Goal: Task Accomplishment & Management: Use online tool/utility

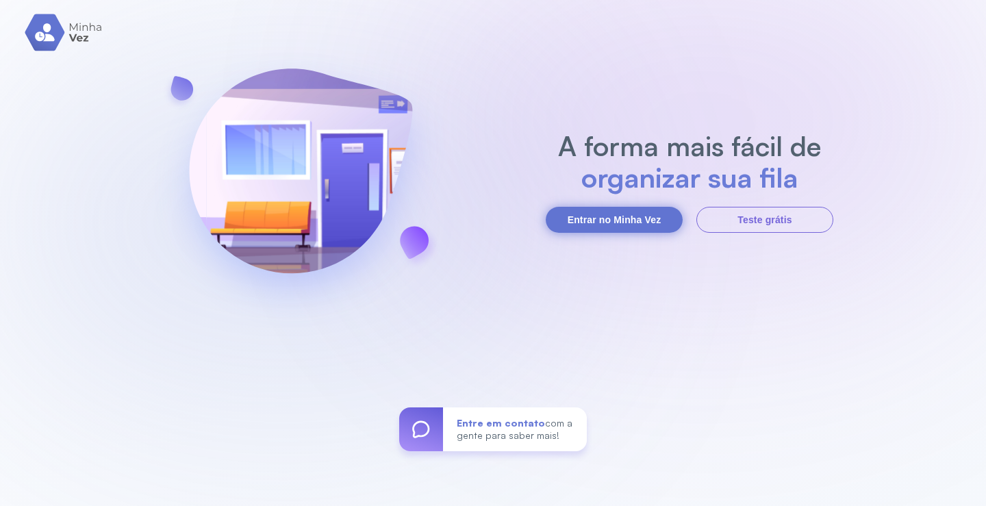
click at [604, 218] on button "Entrar no Minha Vez" at bounding box center [614, 220] width 137 height 26
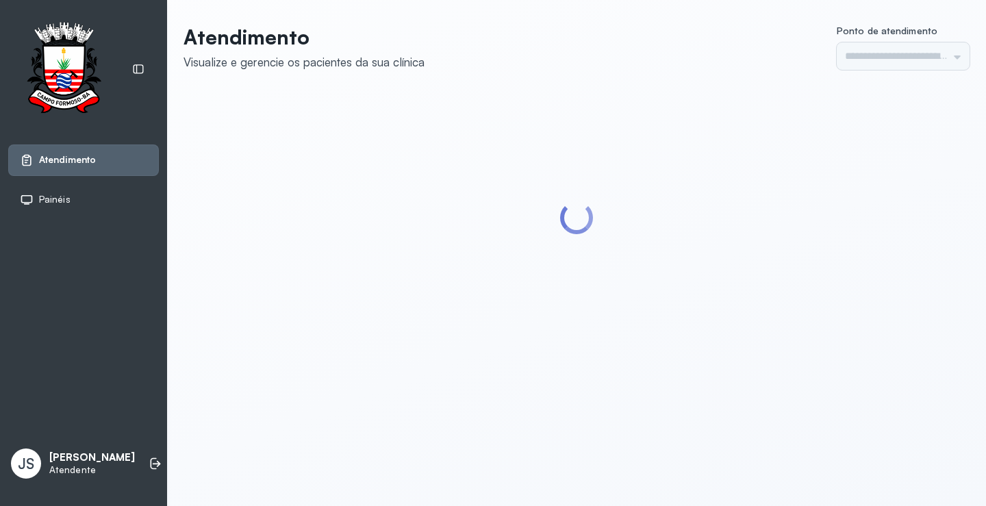
type input "*********"
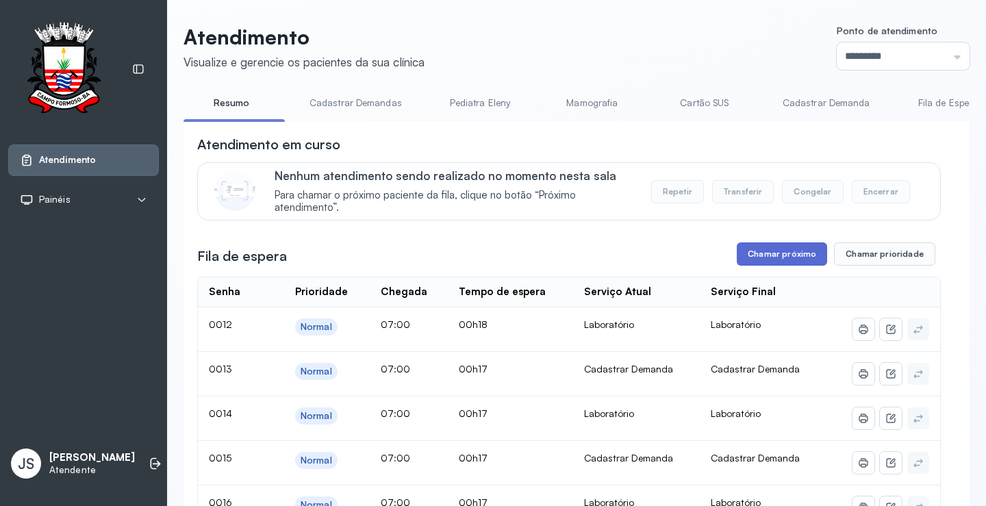
click at [789, 256] on button "Chamar próximo" at bounding box center [782, 254] width 90 height 23
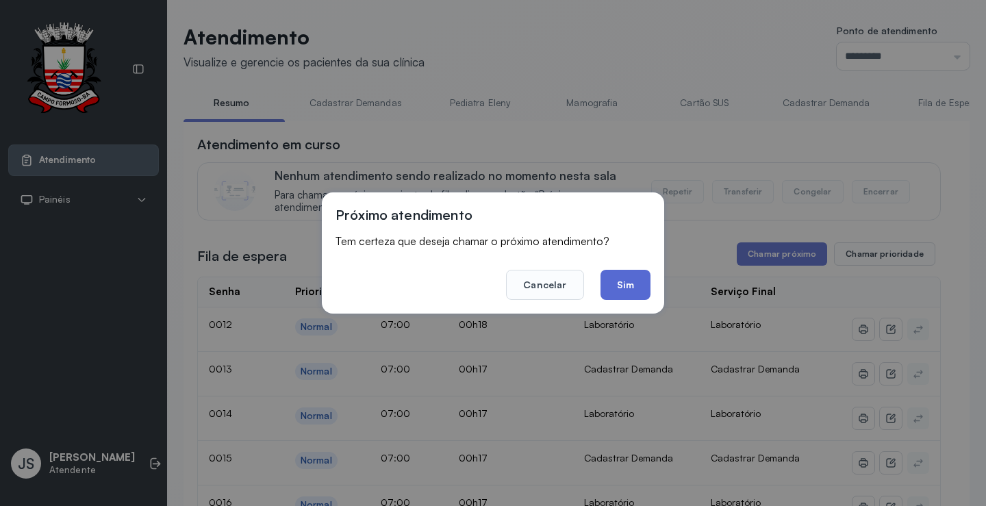
click at [626, 290] on button "Sim" at bounding box center [626, 285] width 50 height 30
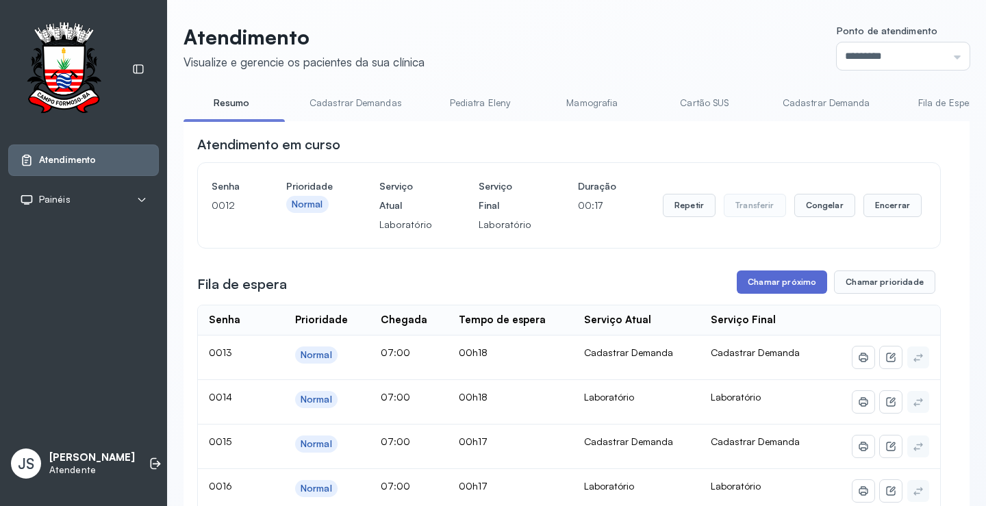
click at [782, 292] on button "Chamar próximo" at bounding box center [782, 282] width 90 height 23
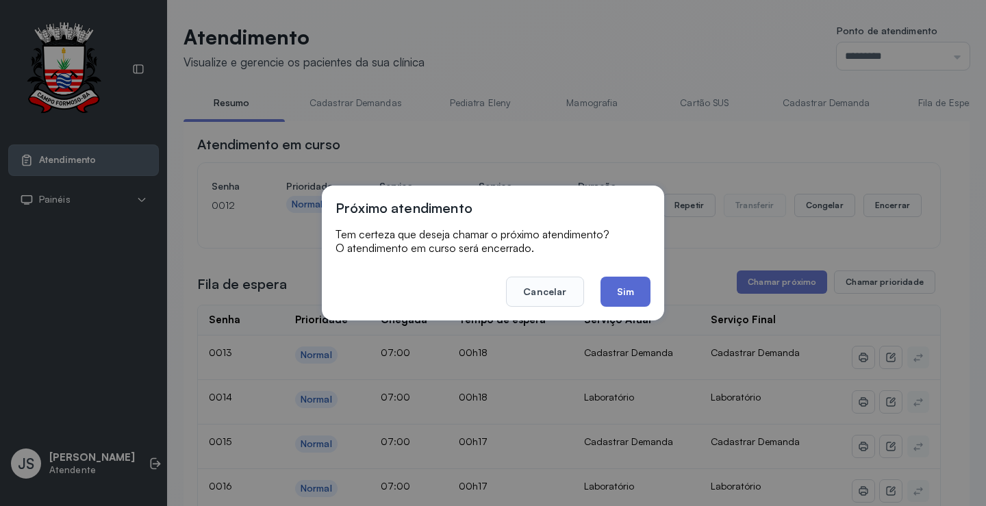
click at [631, 287] on button "Sim" at bounding box center [626, 292] width 50 height 30
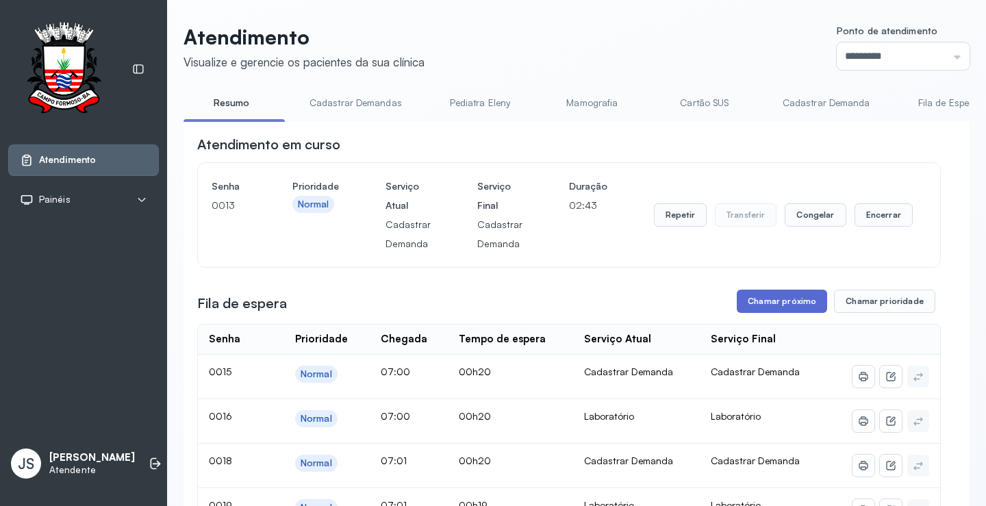
click at [780, 305] on button "Chamar próximo" at bounding box center [782, 301] width 90 height 23
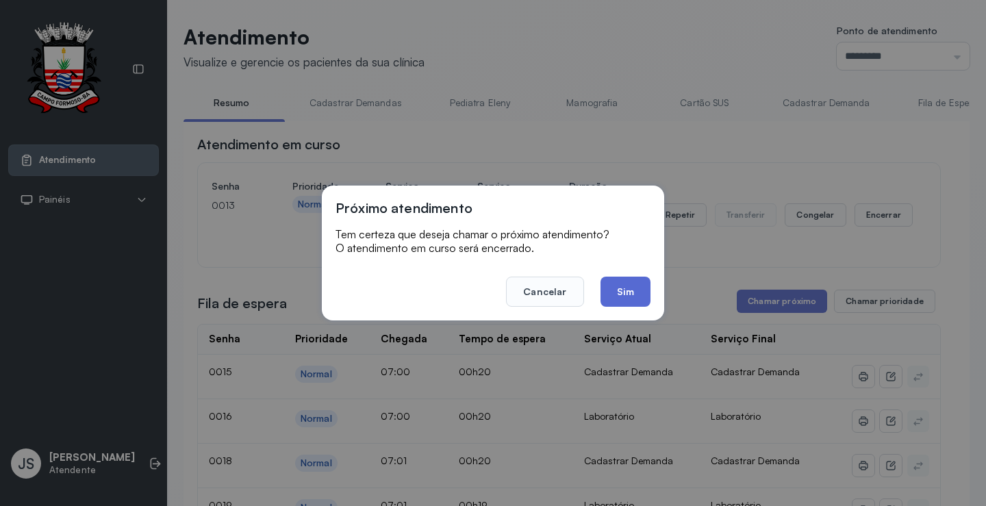
click at [630, 294] on button "Sim" at bounding box center [626, 292] width 50 height 30
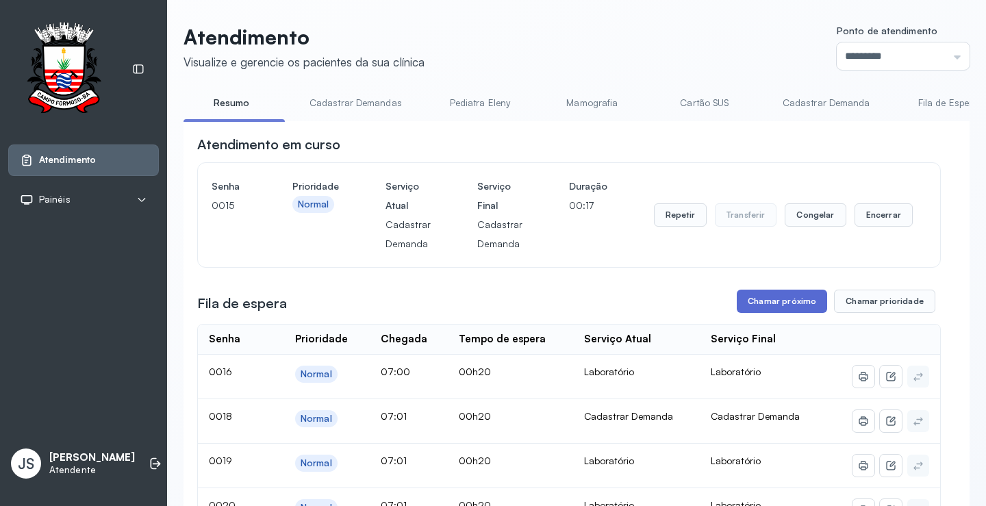
click at [782, 301] on button "Chamar próximo" at bounding box center [782, 301] width 90 height 23
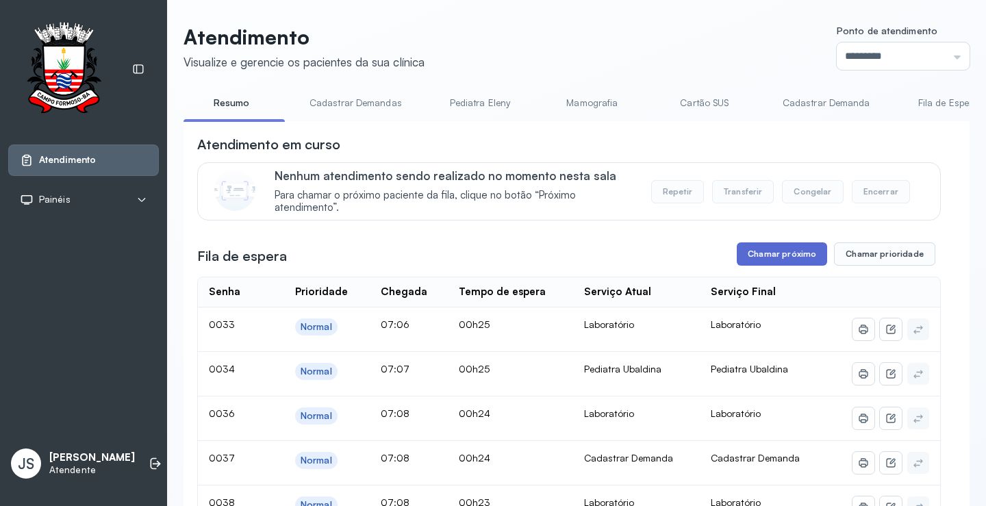
click at [779, 256] on button "Chamar próximo" at bounding box center [782, 254] width 90 height 23
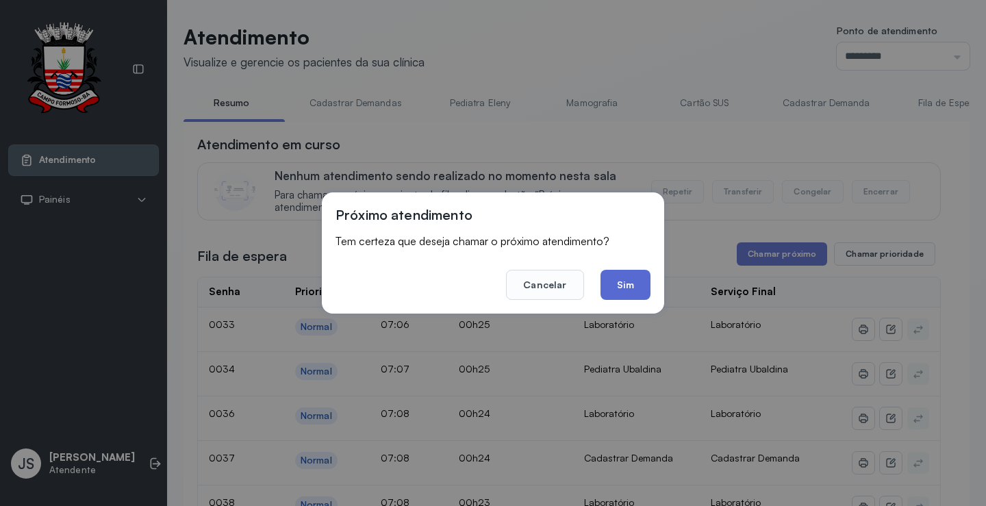
click at [638, 287] on button "Sim" at bounding box center [626, 285] width 50 height 30
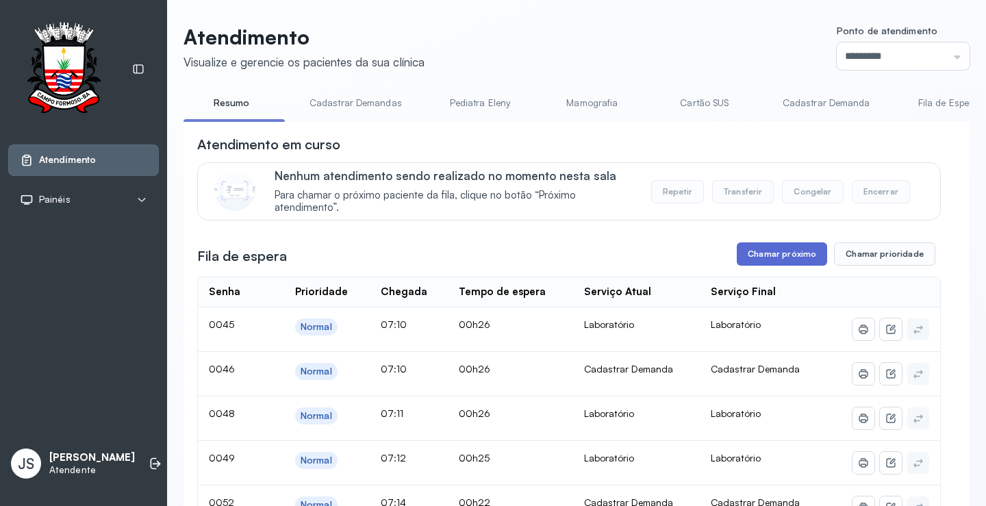
click at [775, 252] on button "Chamar próximo" at bounding box center [782, 254] width 90 height 23
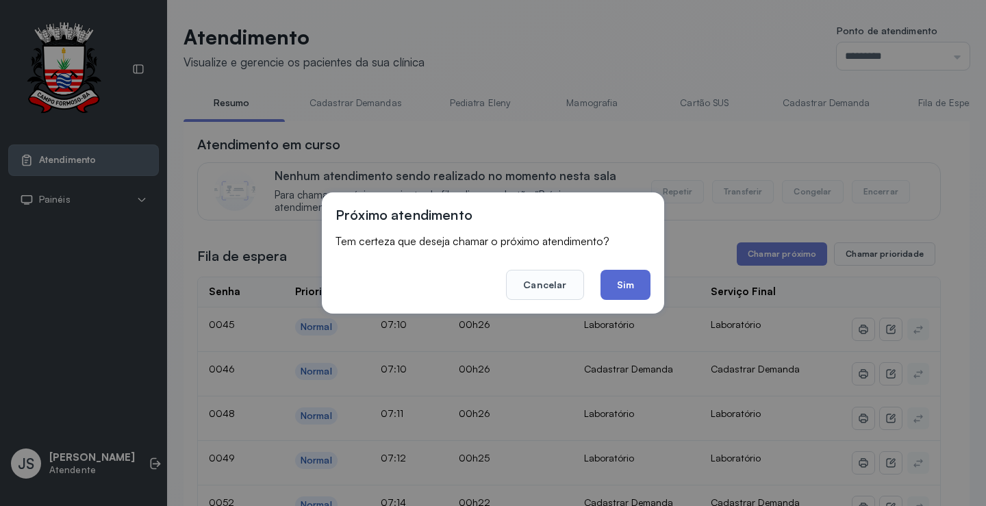
click at [625, 281] on button "Sim" at bounding box center [626, 285] width 50 height 30
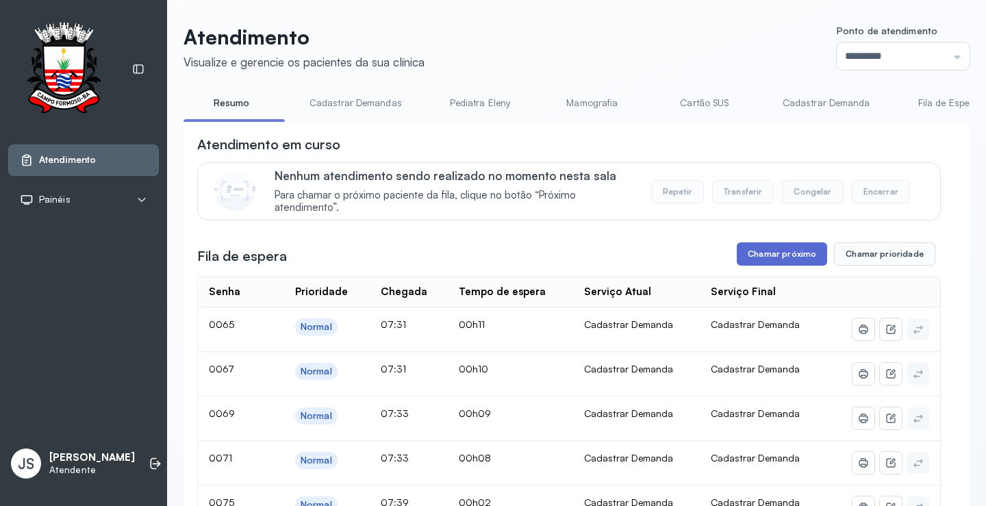
click at [765, 255] on button "Chamar próximo" at bounding box center [782, 254] width 90 height 23
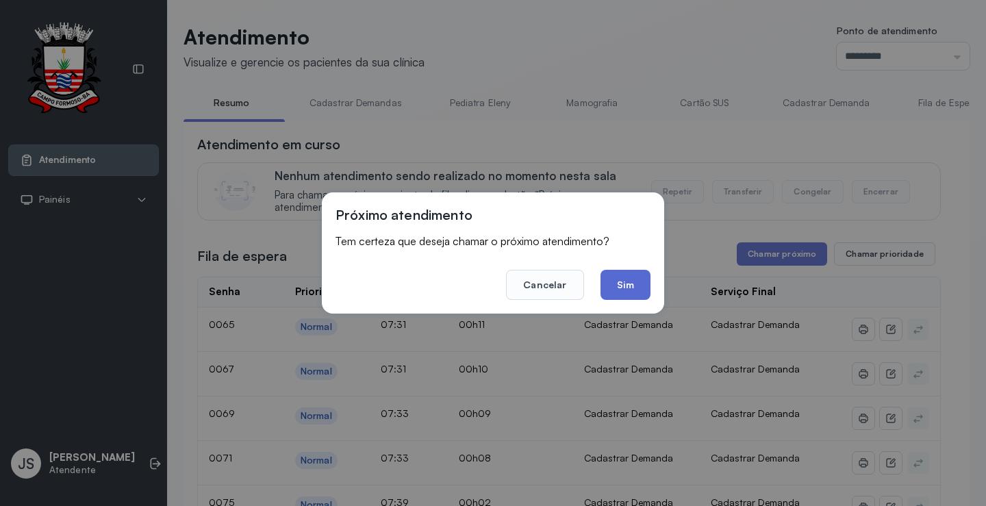
click at [627, 284] on button "Sim" at bounding box center [626, 285] width 50 height 30
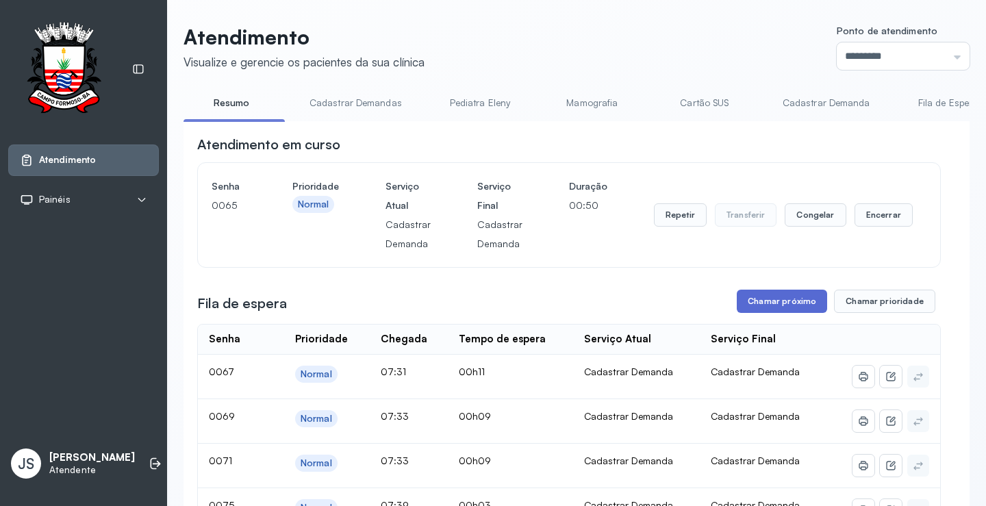
click at [778, 306] on button "Chamar próximo" at bounding box center [782, 301] width 90 height 23
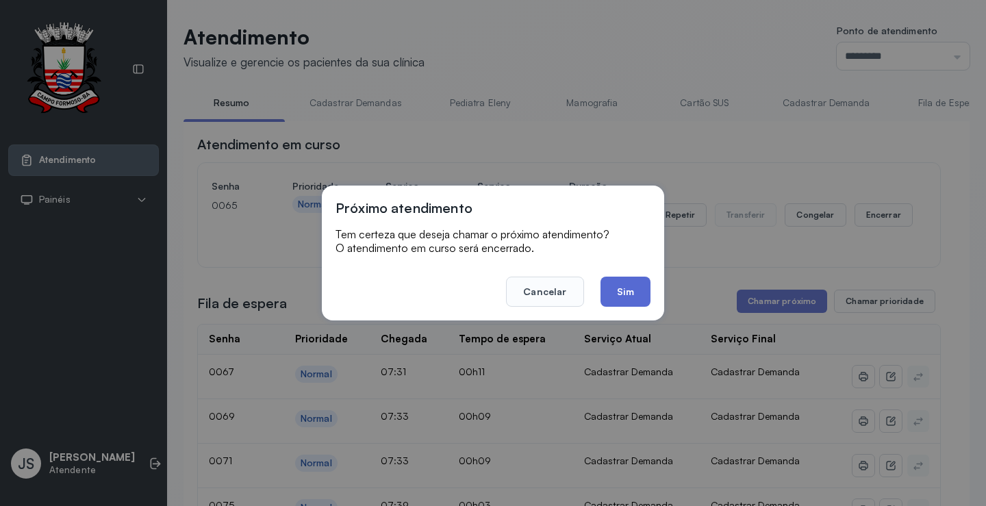
click at [637, 290] on button "Sim" at bounding box center [626, 292] width 50 height 30
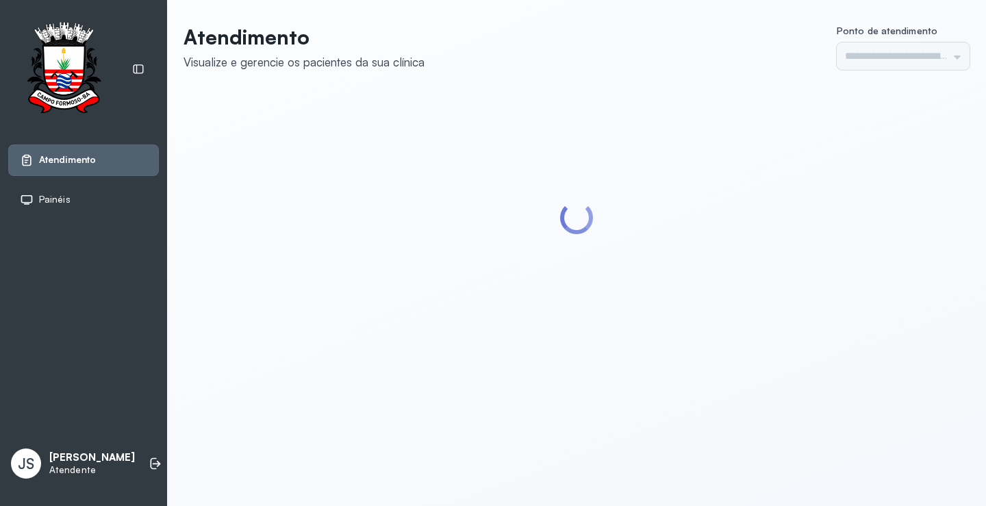
type input "*********"
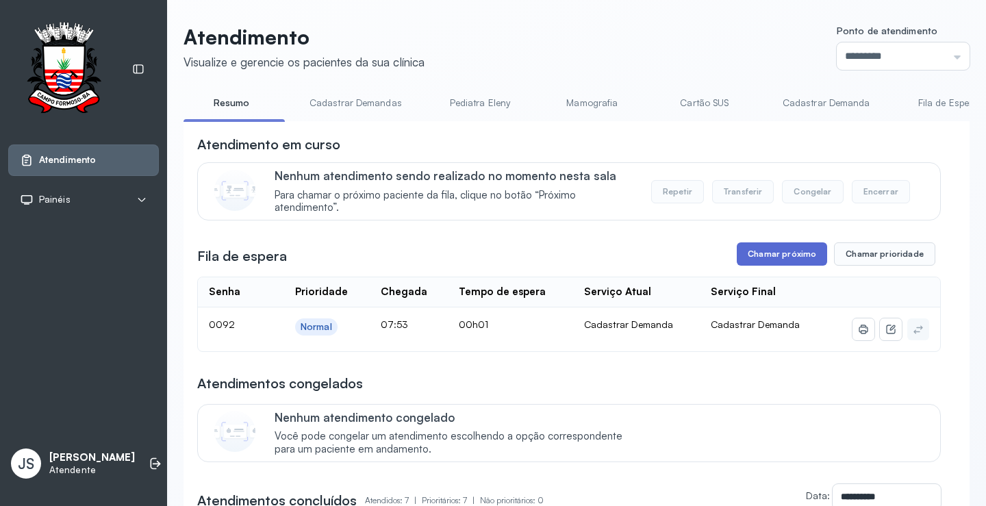
click at [800, 257] on button "Chamar próximo" at bounding box center [782, 254] width 90 height 23
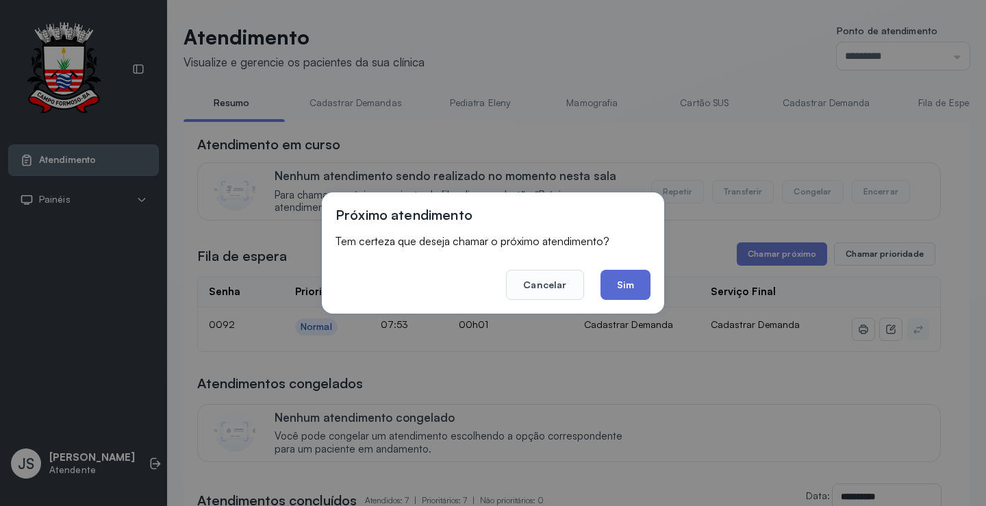
click at [630, 292] on button "Sim" at bounding box center [626, 285] width 50 height 30
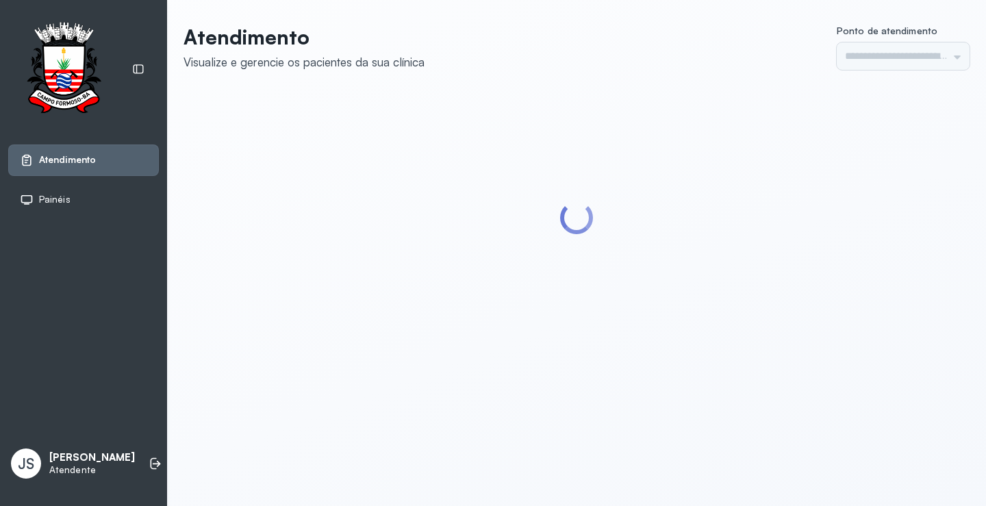
type input "*********"
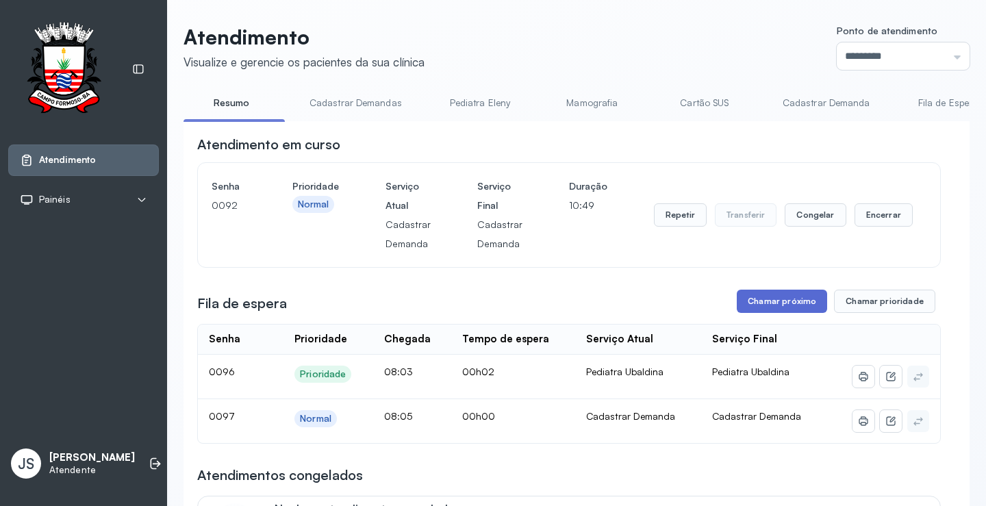
click at [787, 310] on button "Chamar próximo" at bounding box center [782, 301] width 90 height 23
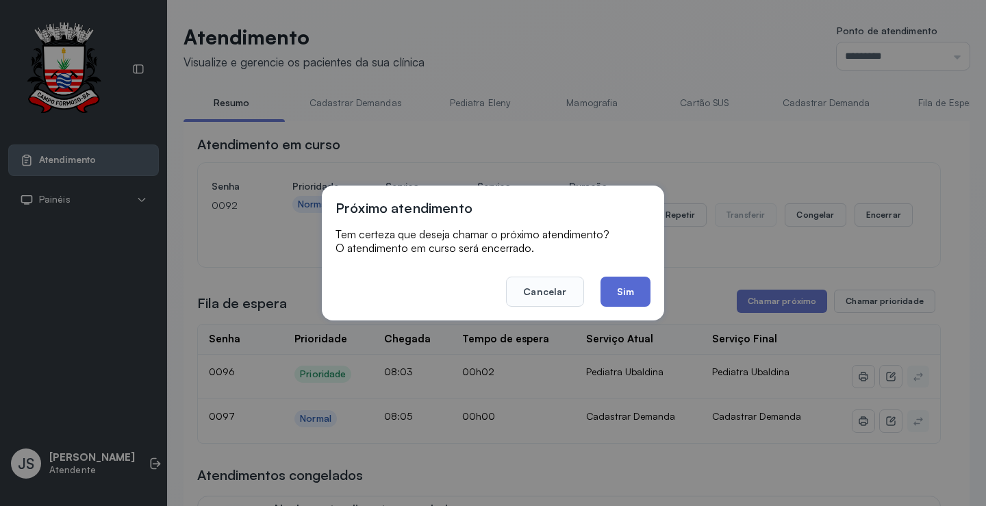
click at [641, 293] on button "Sim" at bounding box center [626, 292] width 50 height 30
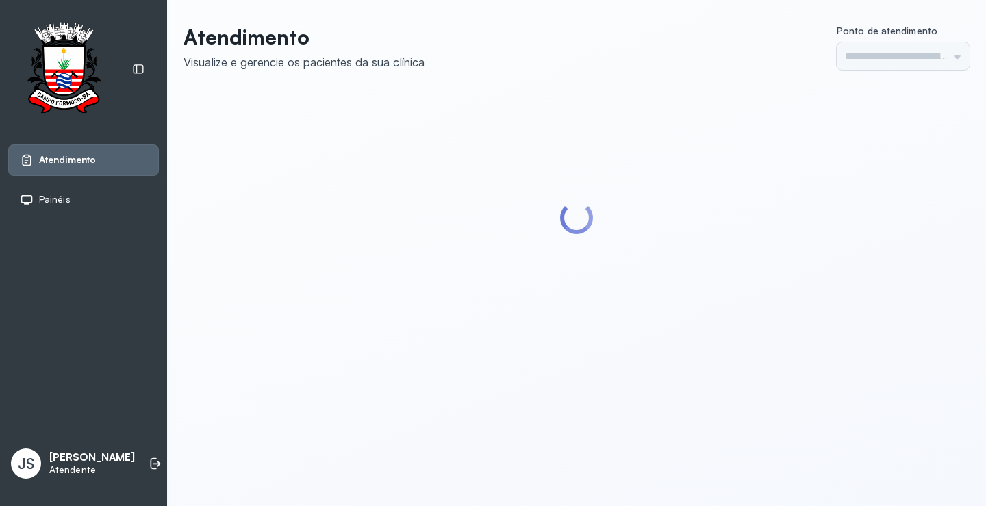
type input "*********"
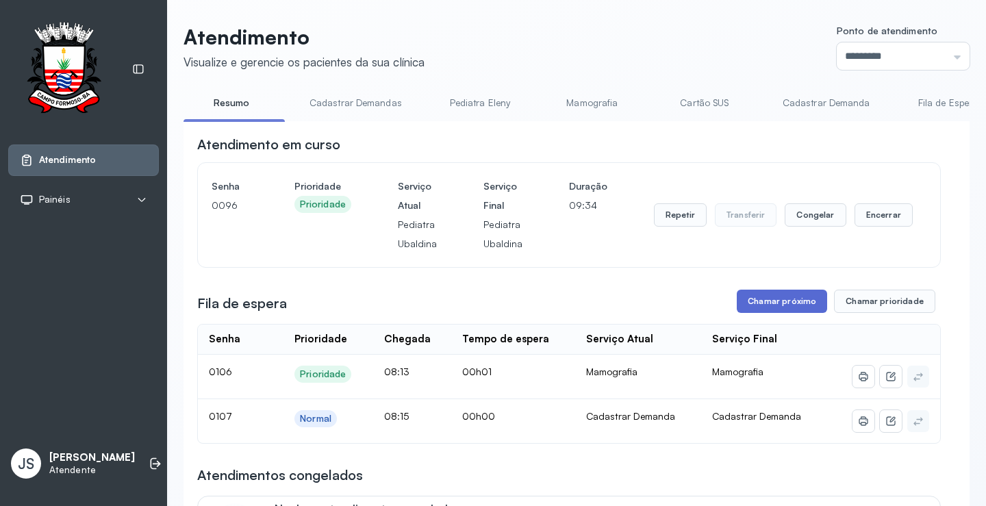
click at [782, 300] on button "Chamar próximo" at bounding box center [782, 301] width 90 height 23
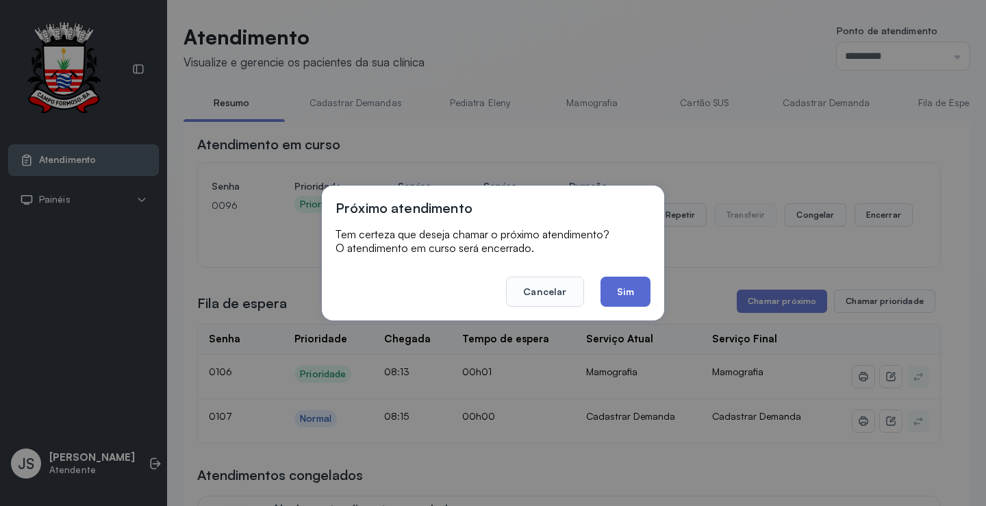
click at [619, 297] on button "Sim" at bounding box center [626, 292] width 50 height 30
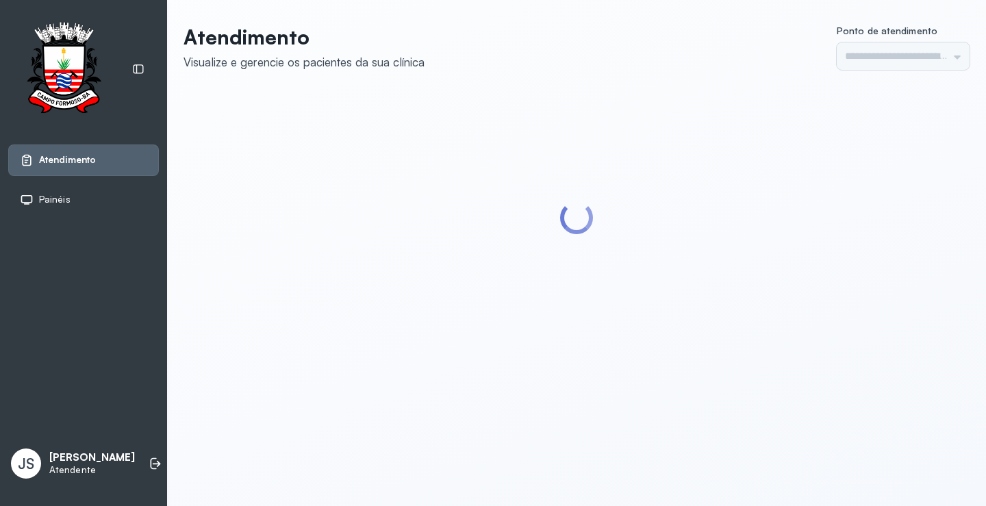
type input "*********"
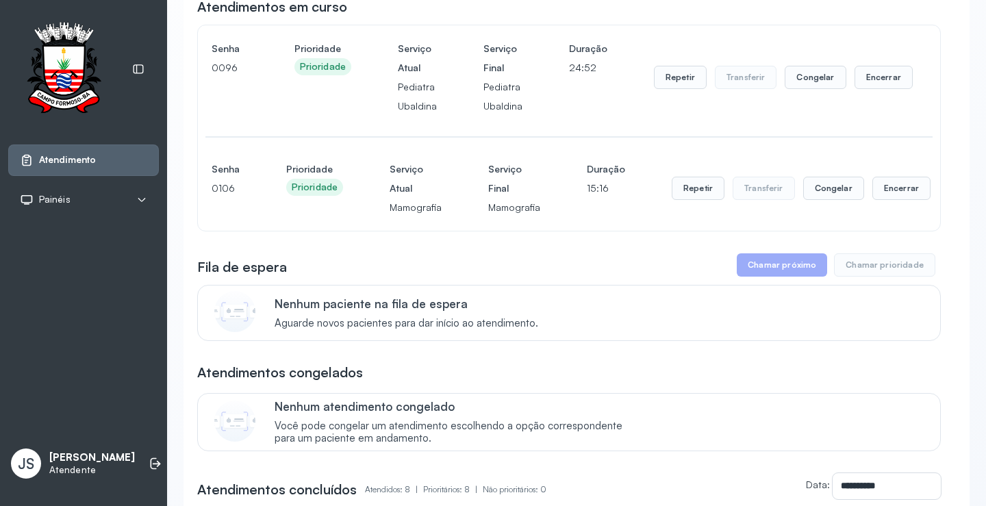
scroll to position [137, 0]
click at [880, 79] on button "Encerrar" at bounding box center [884, 77] width 58 height 23
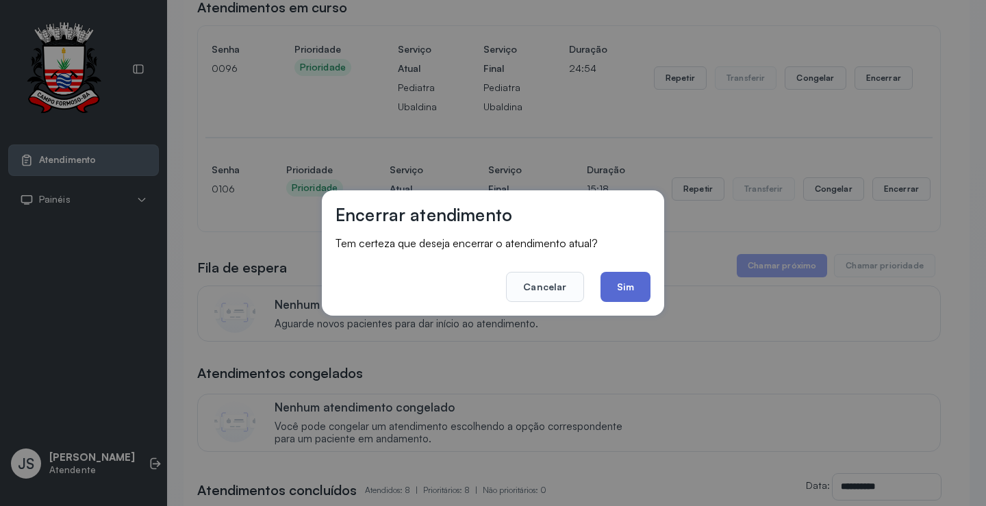
click at [637, 278] on button "Sim" at bounding box center [626, 287] width 50 height 30
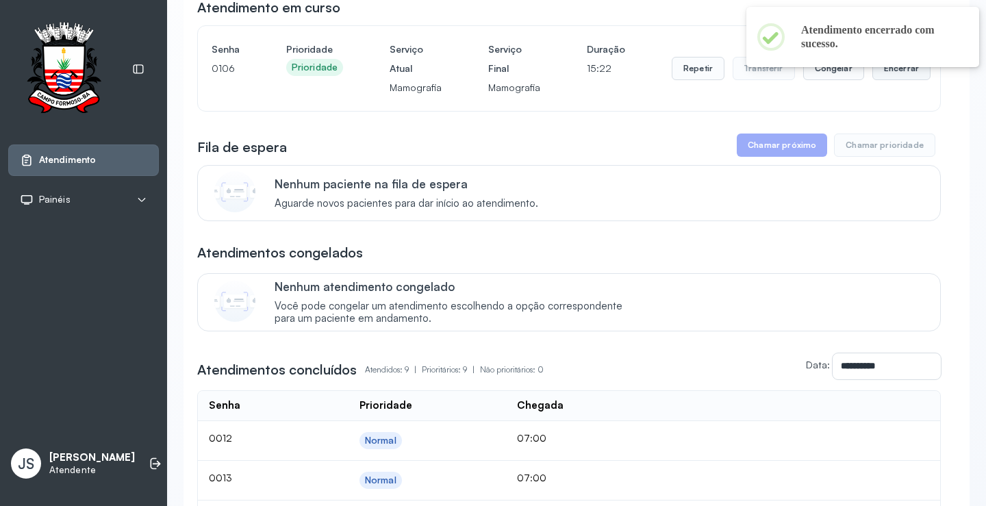
click at [890, 71] on button "Encerrar" at bounding box center [902, 68] width 58 height 23
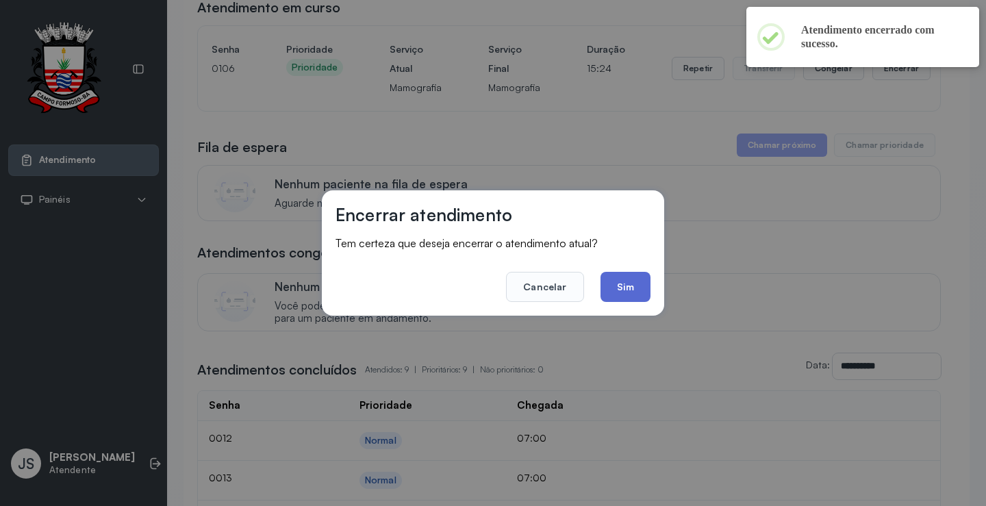
click at [634, 286] on button "Sim" at bounding box center [626, 287] width 50 height 30
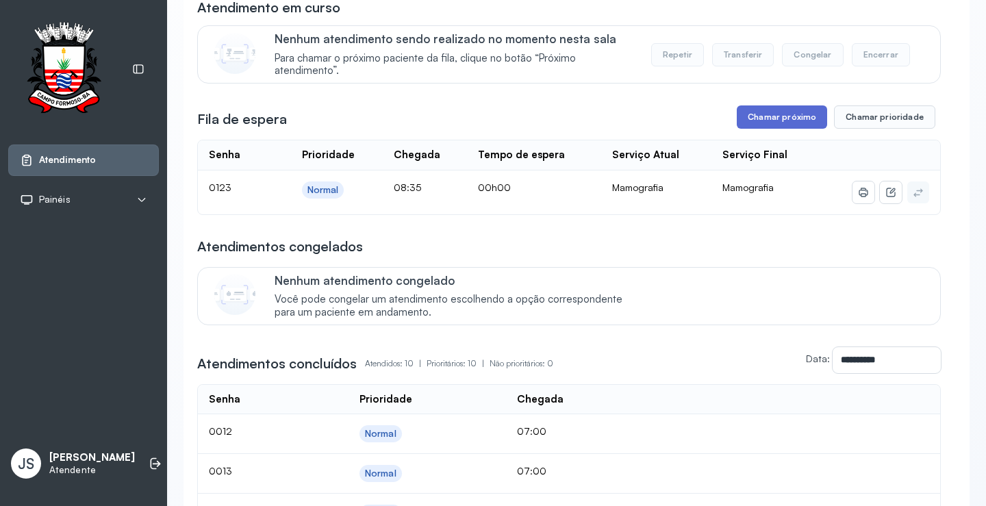
click at [800, 123] on button "Chamar próximo" at bounding box center [782, 117] width 90 height 23
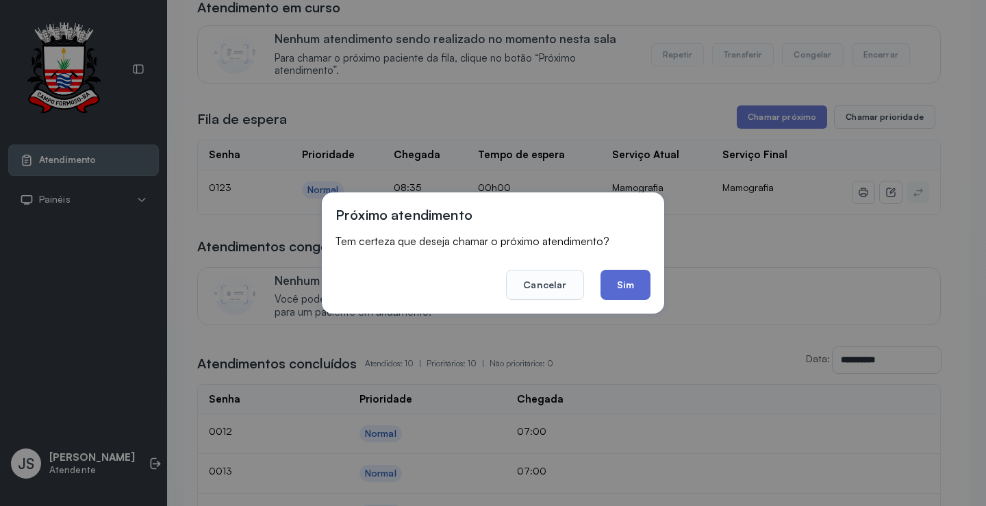
click at [630, 286] on button "Sim" at bounding box center [626, 285] width 50 height 30
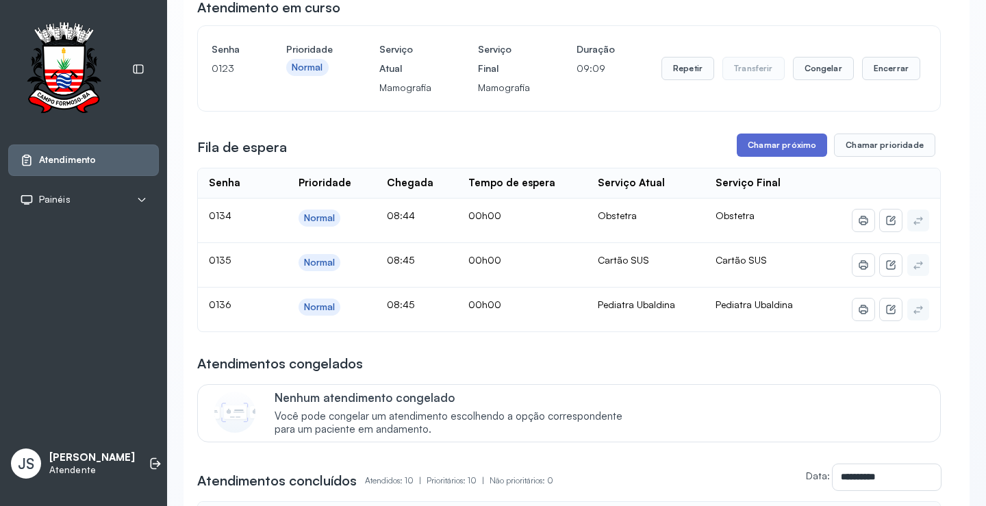
click at [797, 145] on button "Chamar próximo" at bounding box center [782, 145] width 90 height 23
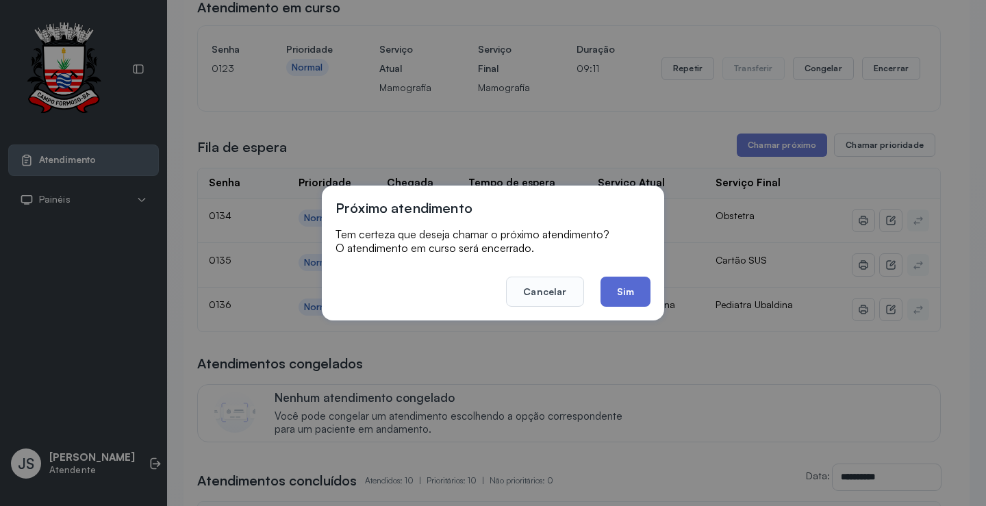
click at [632, 284] on button "Sim" at bounding box center [626, 292] width 50 height 30
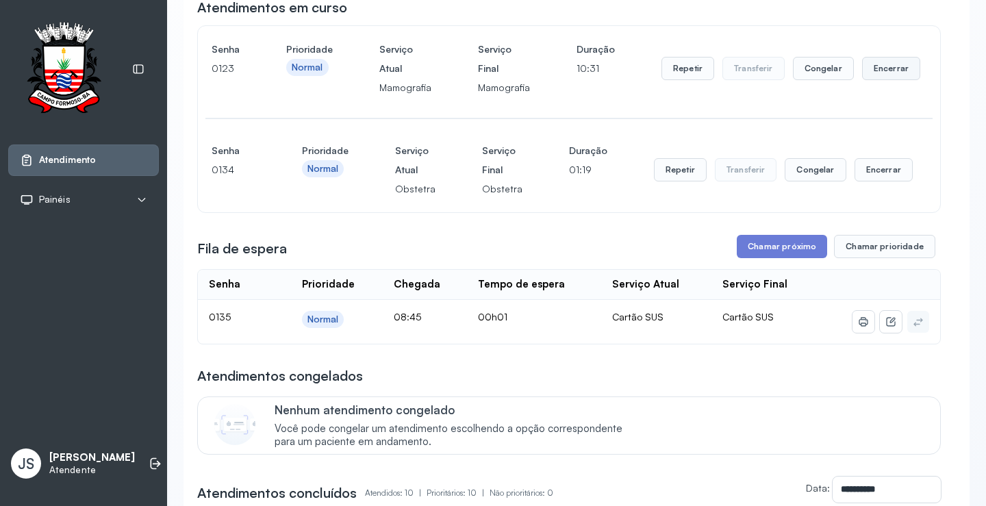
click at [880, 75] on button "Encerrar" at bounding box center [891, 68] width 58 height 23
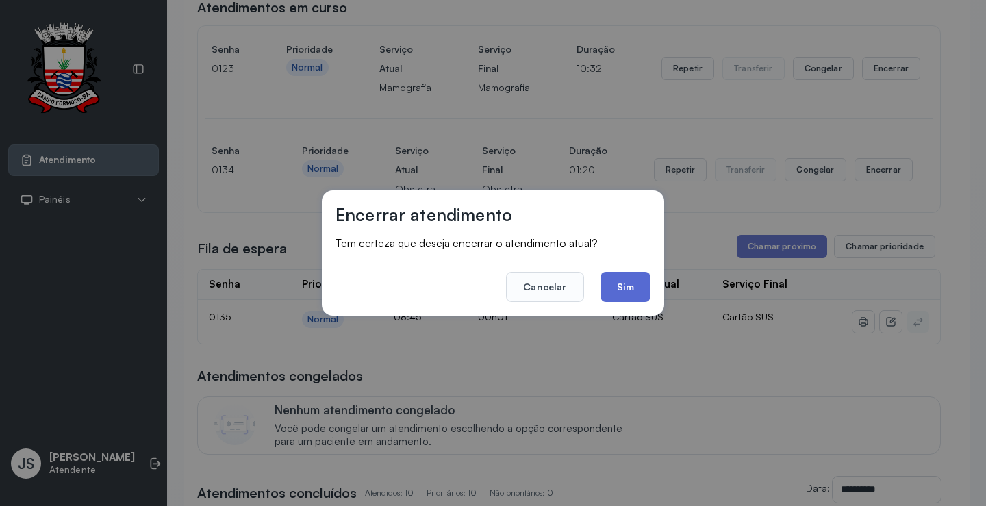
click at [635, 280] on button "Sim" at bounding box center [626, 287] width 50 height 30
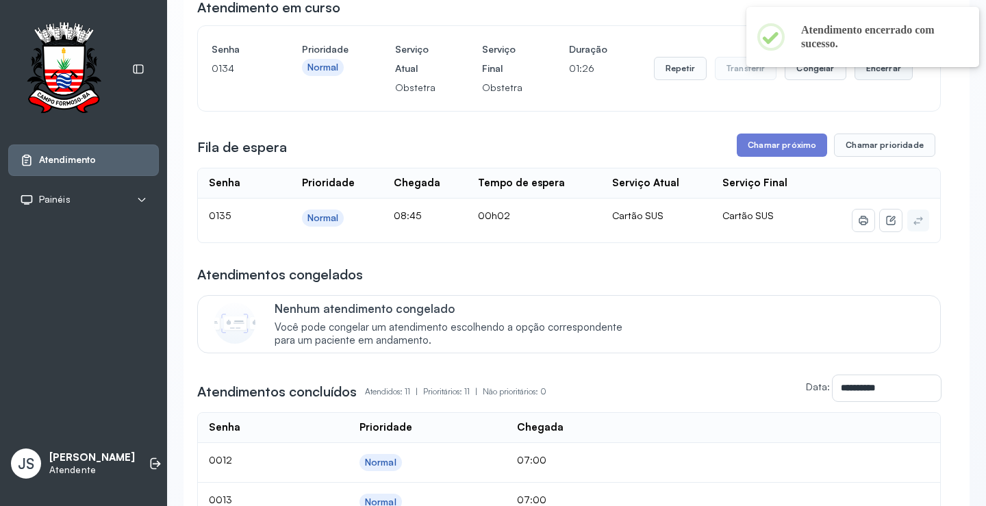
click at [870, 75] on button "Encerrar" at bounding box center [884, 68] width 58 height 23
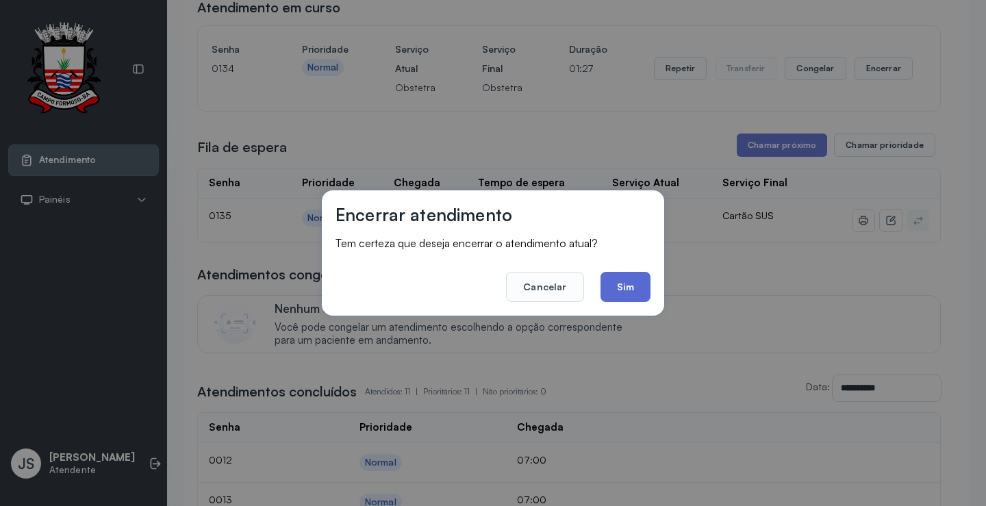
click at [626, 282] on button "Sim" at bounding box center [626, 287] width 50 height 30
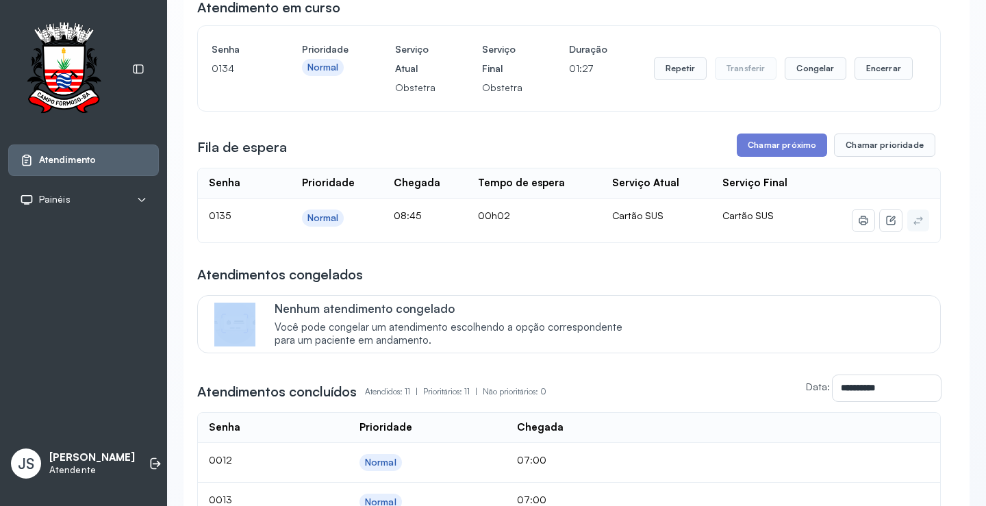
click at [626, 282] on div "Atendimentos congelados" at bounding box center [569, 274] width 744 height 19
